Goal: Information Seeking & Learning: Check status

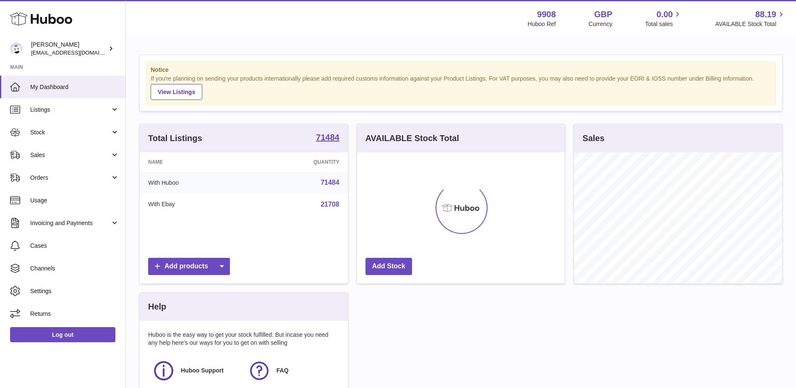
scroll to position [131, 208]
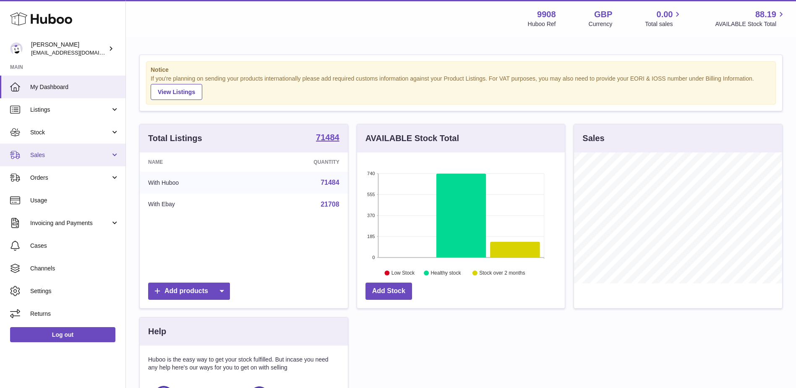
click at [27, 149] on link "Sales" at bounding box center [62, 154] width 125 height 23
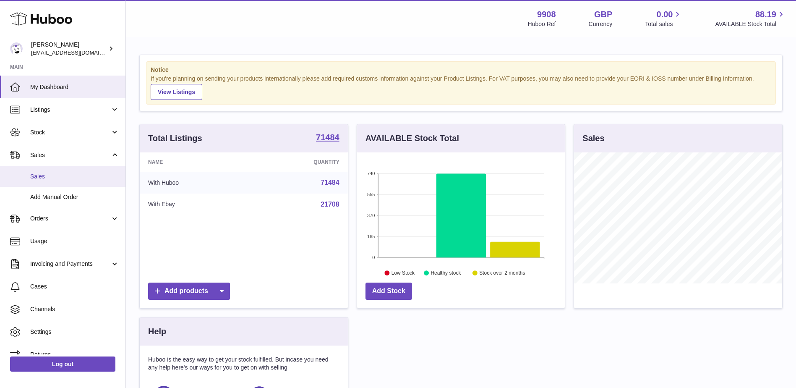
click at [43, 178] on span "Sales" at bounding box center [74, 176] width 89 height 8
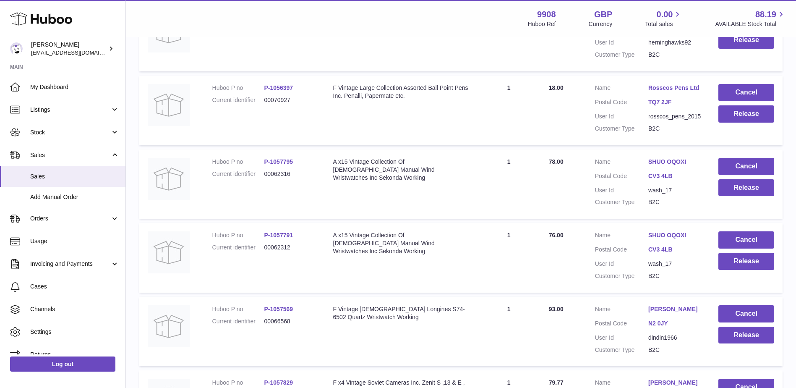
scroll to position [663, 0]
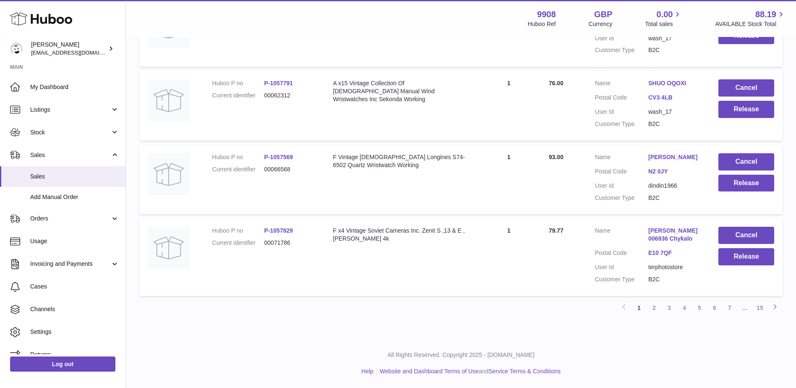
click at [661, 229] on link "[PERSON_NAME] 006936 Chykalo" at bounding box center [674, 235] width 53 height 16
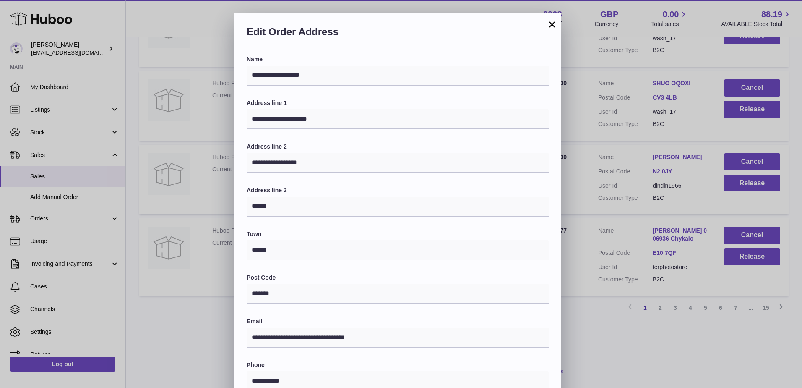
click at [549, 19] on button "×" at bounding box center [552, 24] width 10 height 10
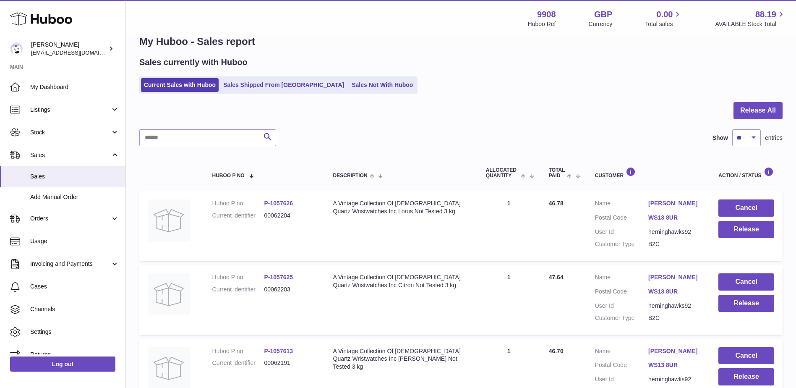
scroll to position [0, 0]
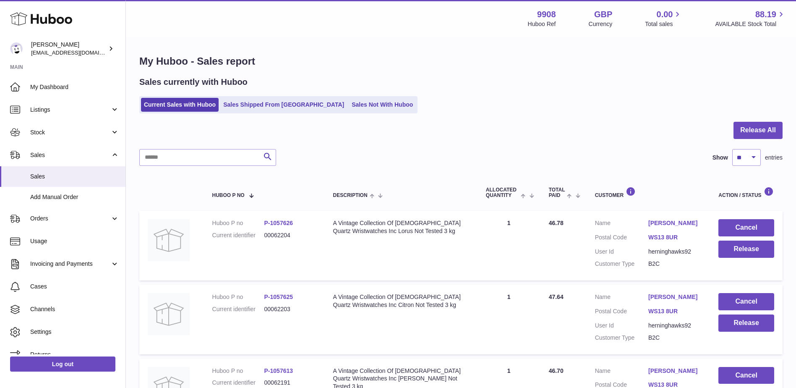
click at [336, 96] on ul "Current Sales with Huboo Sales Shipped From Huboo Sales Not With Huboo" at bounding box center [278, 104] width 278 height 17
click at [349, 100] on link "Sales Not With Huboo" at bounding box center [382, 105] width 67 height 14
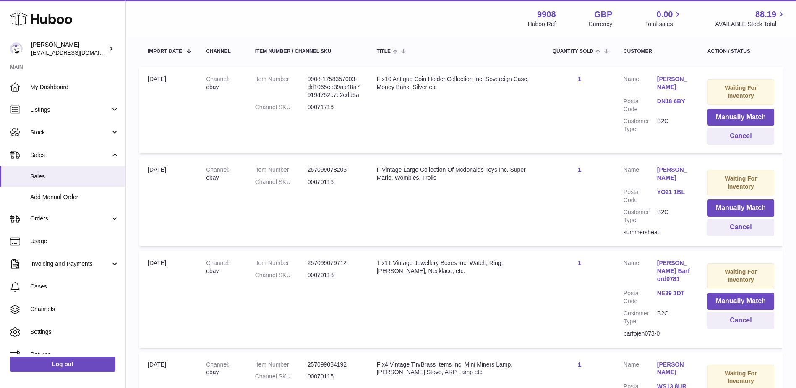
scroll to position [168, 0]
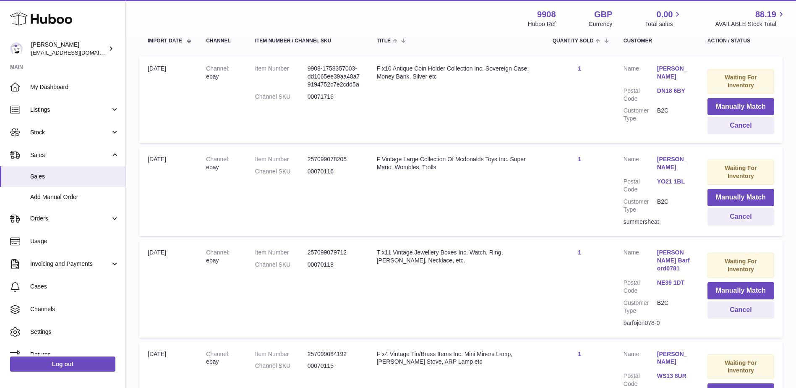
click at [320, 101] on dd "00071716" at bounding box center [334, 97] width 52 height 8
drag, startPoint x: 320, startPoint y: 104, endPoint x: 394, endPoint y: 125, distance: 76.6
click at [394, 125] on td "Title F x10 Antique Coin Holder Collection Inc. Sovereign Case, Money Bank, Sil…" at bounding box center [456, 99] width 176 height 86
click at [317, 99] on dl "Item Number 9908-1758357003-dd1065ee39aa48a79194752c7e2cdd5a Channel SKU 000717…" at bounding box center [307, 85] width 105 height 40
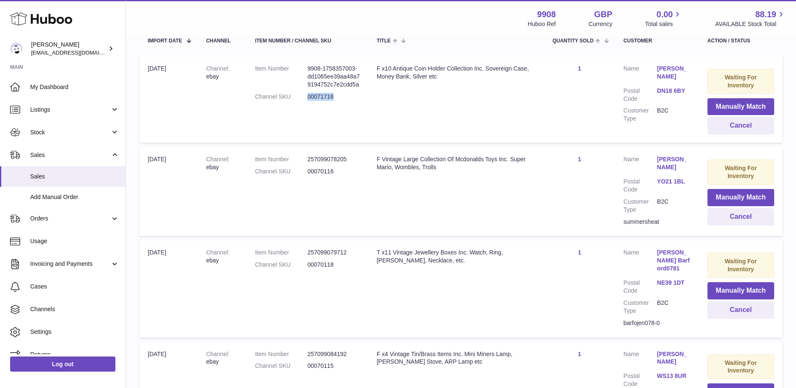
click at [317, 99] on dl "Item Number 9908-1758357003-dd1065ee39aa48a79194752c7e2cdd5a Channel SKU 000717…" at bounding box center [307, 85] width 105 height 40
drag, startPoint x: 317, startPoint y: 99, endPoint x: 316, endPoint y: 107, distance: 7.7
click at [316, 101] on dd "00071716" at bounding box center [334, 97] width 52 height 8
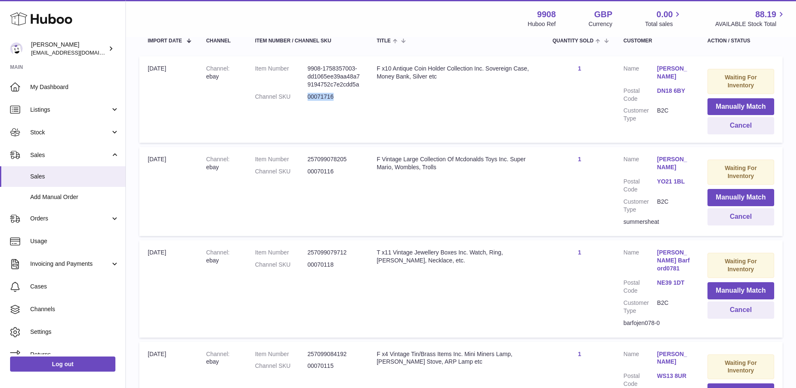
copy dd "00071716"
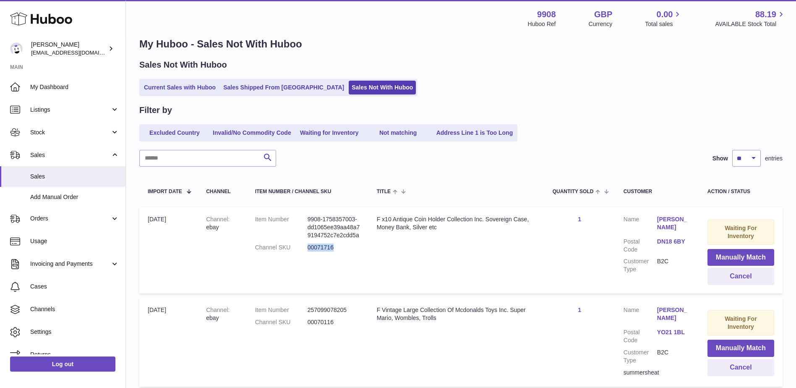
scroll to position [0, 0]
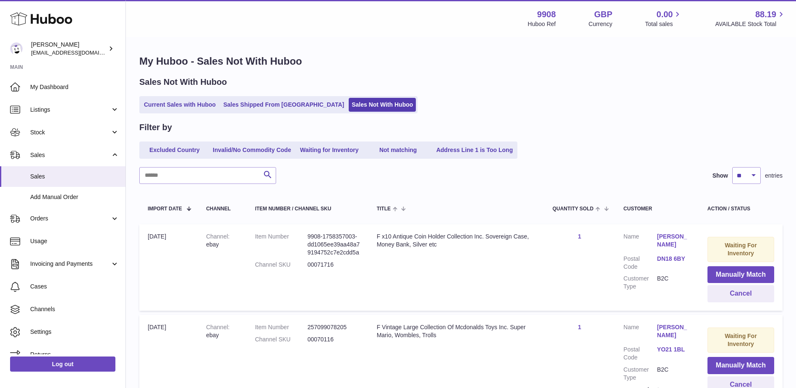
click at [481, 77] on div "Sales Not With Huboo" at bounding box center [460, 81] width 643 height 11
